Goal: Transaction & Acquisition: Subscribe to service/newsletter

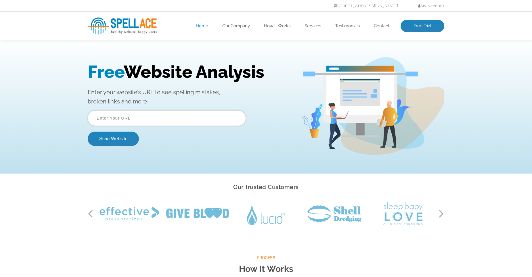
click at [205, 116] on input "text" at bounding box center [167, 118] width 158 height 16
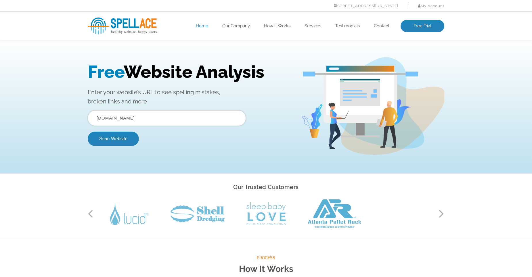
type input "allenrecycling.com"
click at [88, 132] on button "Scan Website" at bounding box center [113, 139] width 51 height 14
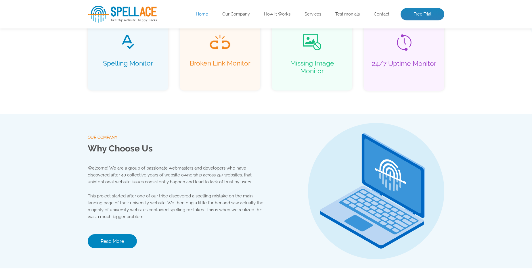
scroll to position [546, 0]
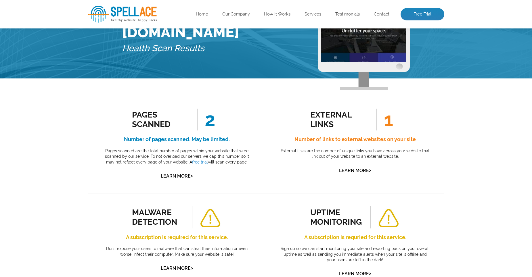
scroll to position [57, 0]
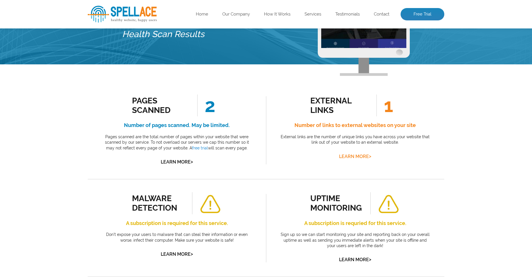
click at [357, 157] on link "Learn More >" at bounding box center [355, 156] width 32 height 5
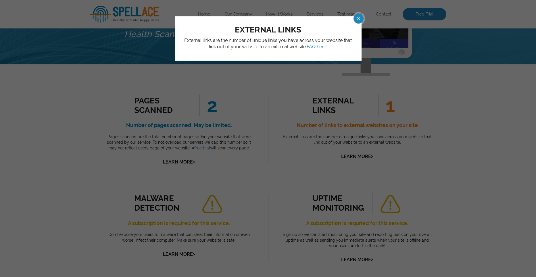
click at [359, 18] on span at bounding box center [354, 19] width 10 height 10
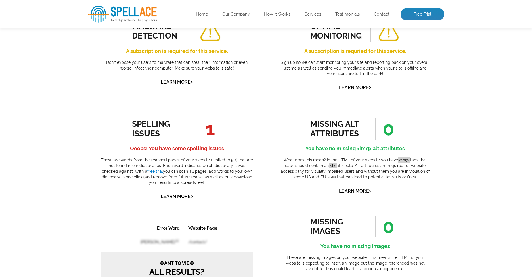
scroll to position [230, 0]
click at [175, 195] on link "Learn More >" at bounding box center [177, 195] width 32 height 5
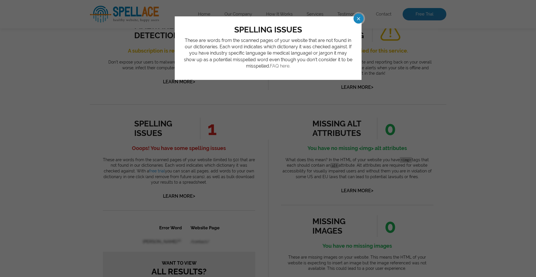
click at [280, 68] on link "FAQ here." at bounding box center [280, 65] width 20 height 5
click at [248, 181] on div "spelling issues These are words from the scanned pages of your website that are…" at bounding box center [268, 138] width 536 height 277
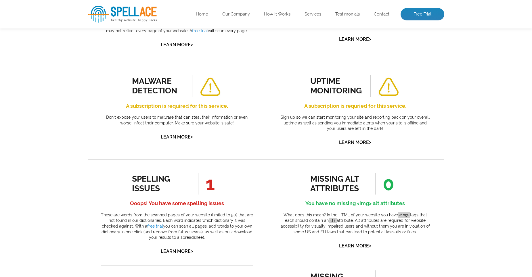
scroll to position [172, 0]
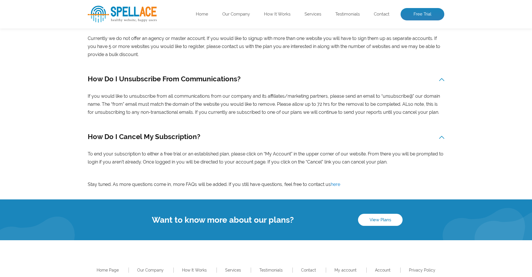
scroll to position [706, 0]
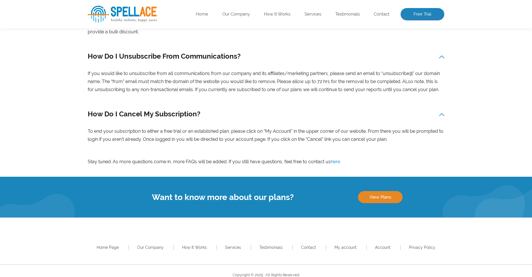
click at [388, 191] on link "View Plans" at bounding box center [380, 197] width 45 height 12
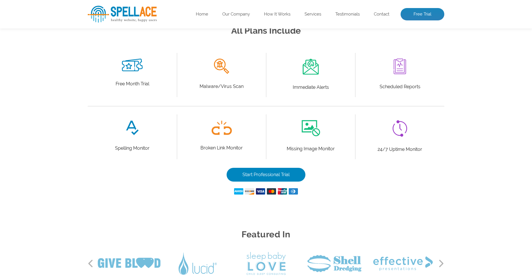
scroll to position [287, 0]
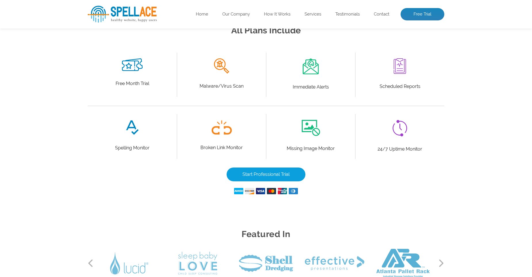
click at [275, 172] on link "Start Professional Trial" at bounding box center [266, 175] width 79 height 14
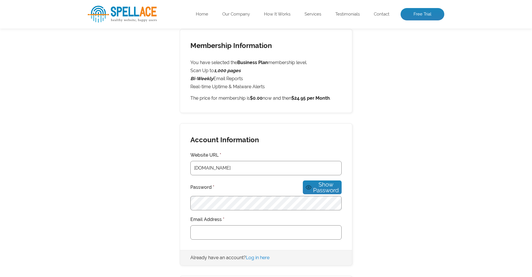
scroll to position [86, 0]
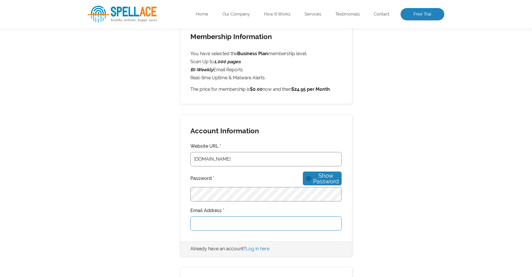
click at [229, 221] on input "Email Address *" at bounding box center [265, 223] width 151 height 14
type input "[PERSON_NAME][EMAIL_ADDRESS][DOMAIN_NAME]"
type input "8039732101"
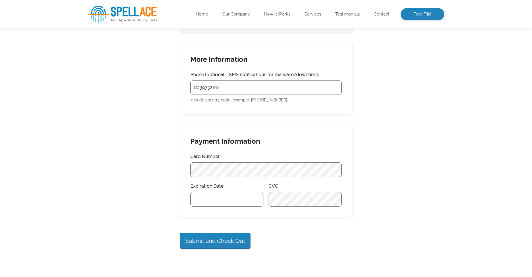
scroll to position [345, 0]
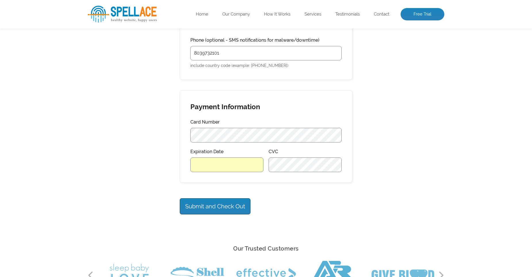
click at [278, 206] on div "Submit and Check Out Processing..." at bounding box center [266, 206] width 172 height 16
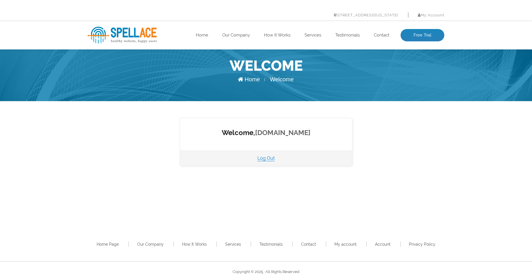
click at [276, 134] on link "[DOMAIN_NAME]" at bounding box center [282, 133] width 55 height 8
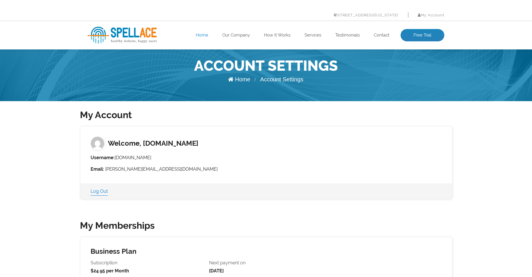
click at [203, 37] on link "Home" at bounding box center [202, 35] width 12 height 6
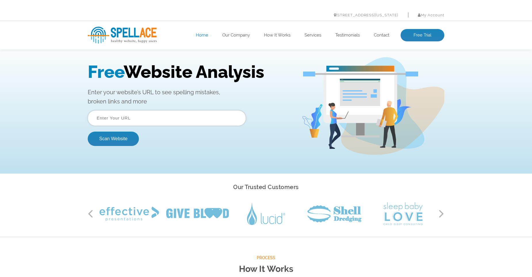
click at [206, 118] on input "text" at bounding box center [167, 118] width 158 height 16
type input "allenrecycling.com"
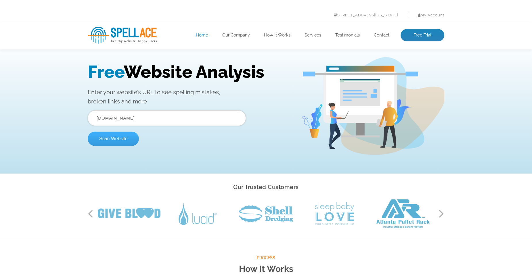
click at [123, 138] on button "Scan Website" at bounding box center [113, 139] width 51 height 14
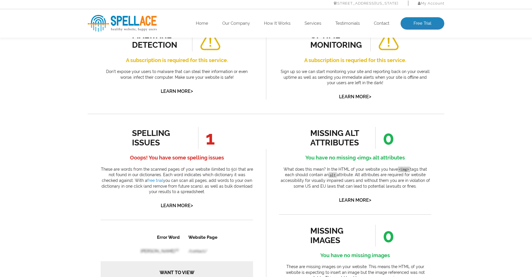
scroll to position [230, 0]
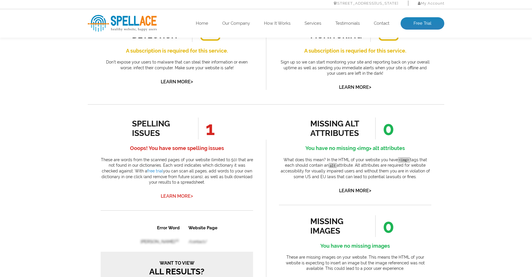
click at [172, 197] on link "Learn More >" at bounding box center [177, 195] width 32 height 5
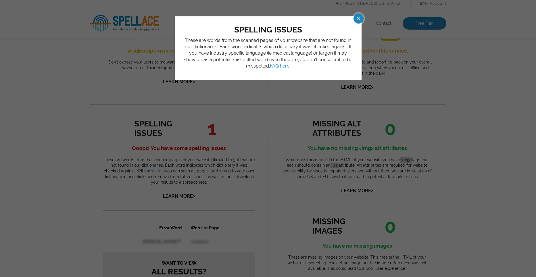
click at [359, 16] on span at bounding box center [354, 19] width 10 height 10
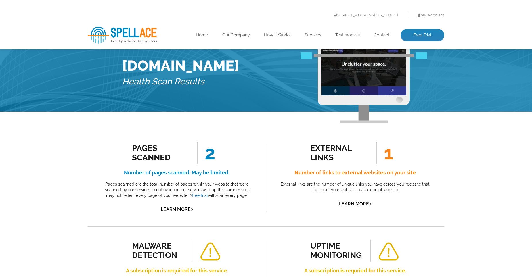
scroll to position [0, 0]
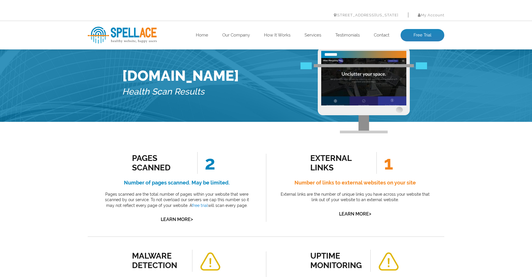
click at [204, 93] on h5 "Health Scan Results" at bounding box center [180, 91] width 117 height 15
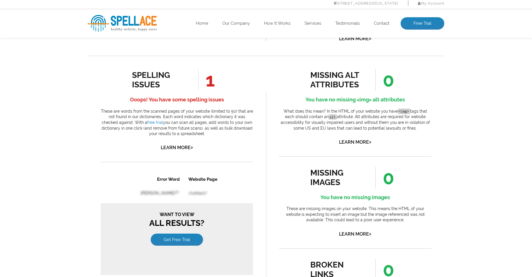
scroll to position [259, 0]
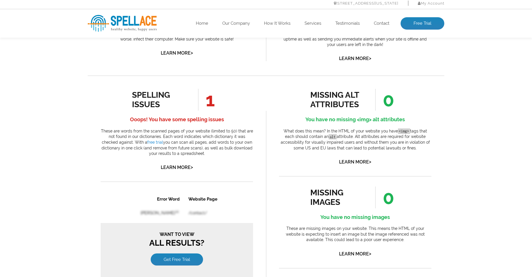
click at [189, 121] on h4 "Ooops! You have some spelling issues" at bounding box center [177, 119] width 152 height 9
click at [192, 166] on span ">" at bounding box center [192, 167] width 2 height 8
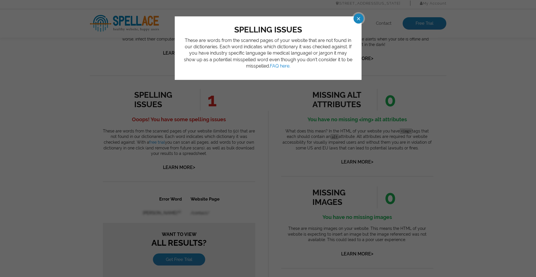
click at [357, 19] on span at bounding box center [354, 19] width 10 height 10
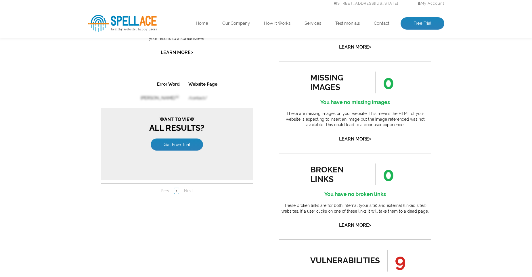
scroll to position [517, 0]
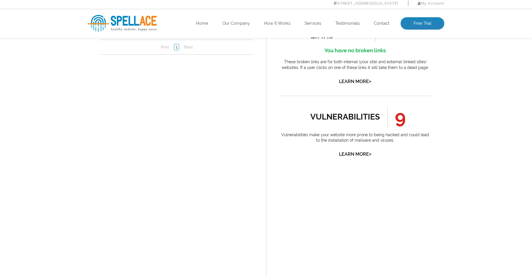
click at [359, 153] on link "Learn More >" at bounding box center [355, 154] width 32 height 5
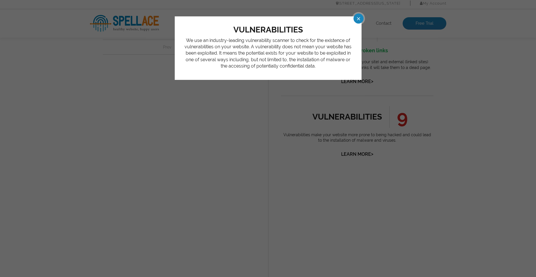
click at [357, 20] on span at bounding box center [354, 19] width 10 height 10
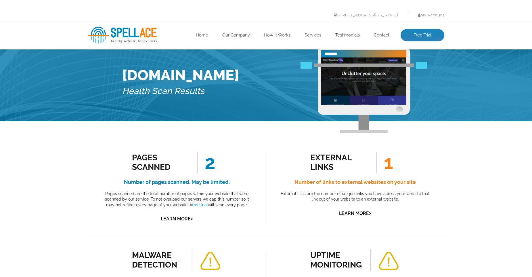
scroll to position [0, 0]
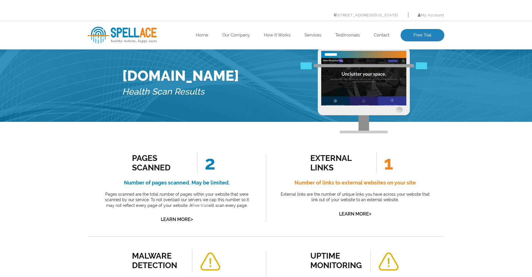
click at [195, 205] on link "free trial" at bounding box center [200, 205] width 16 height 5
